Goal: Find specific page/section: Find specific page/section

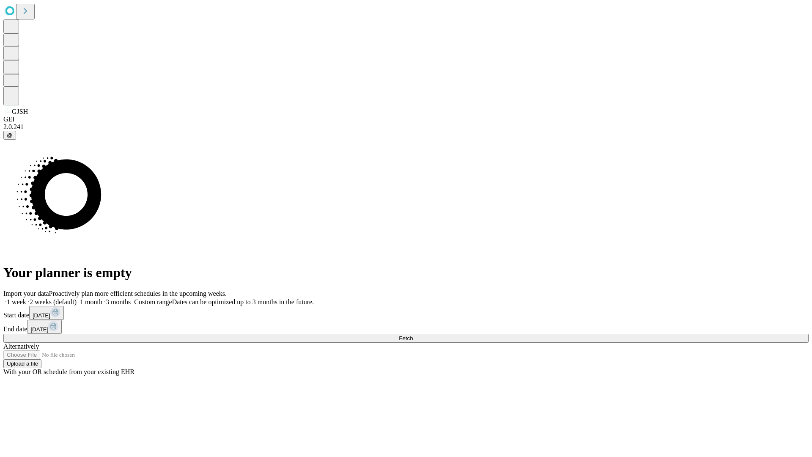
click at [413, 335] on span "Fetch" at bounding box center [406, 338] width 14 height 6
